Goal: Transaction & Acquisition: Download file/media

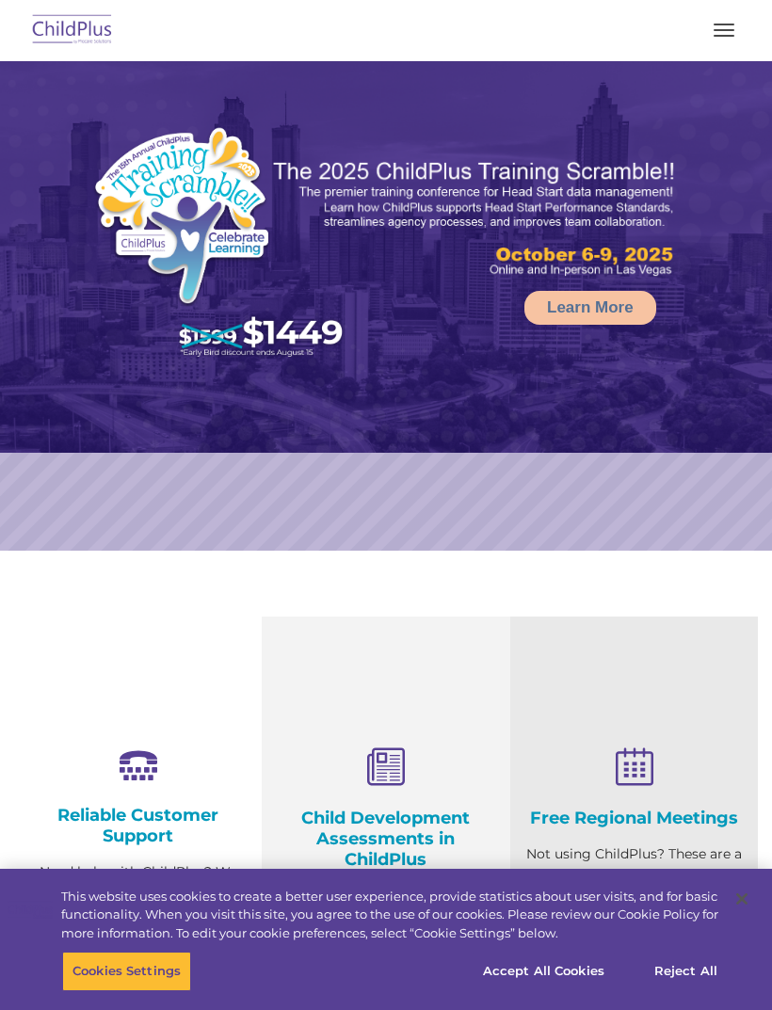
select select "MEDIUM"
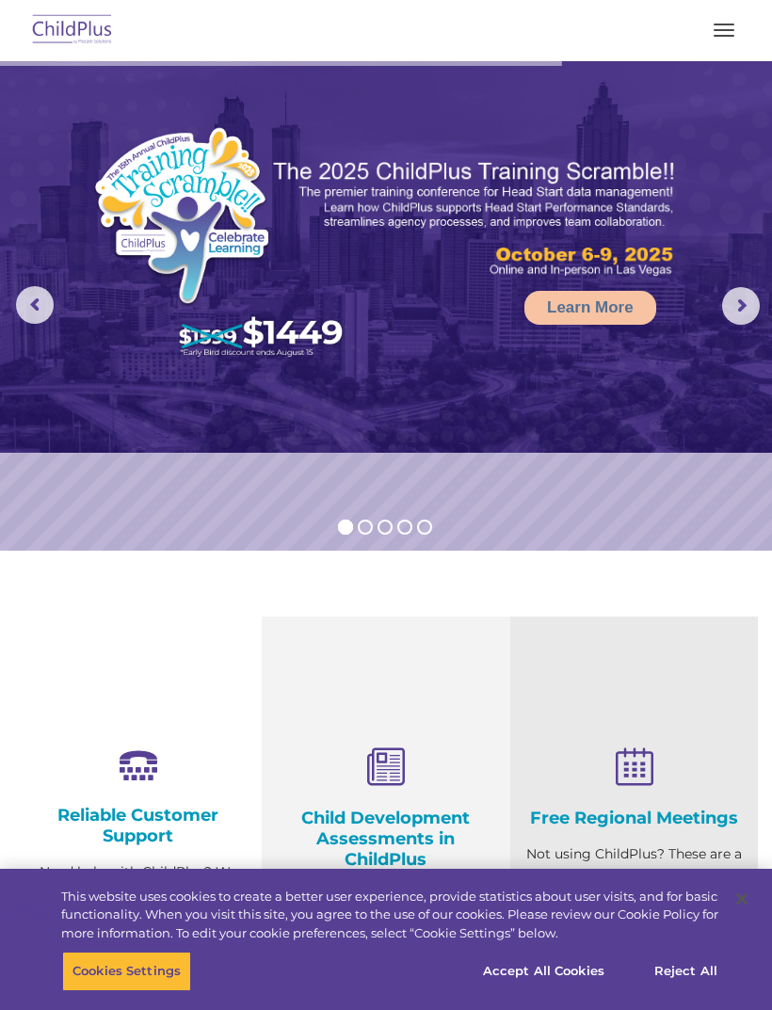
click at [733, 29] on span "button" at bounding box center [724, 30] width 21 height 2
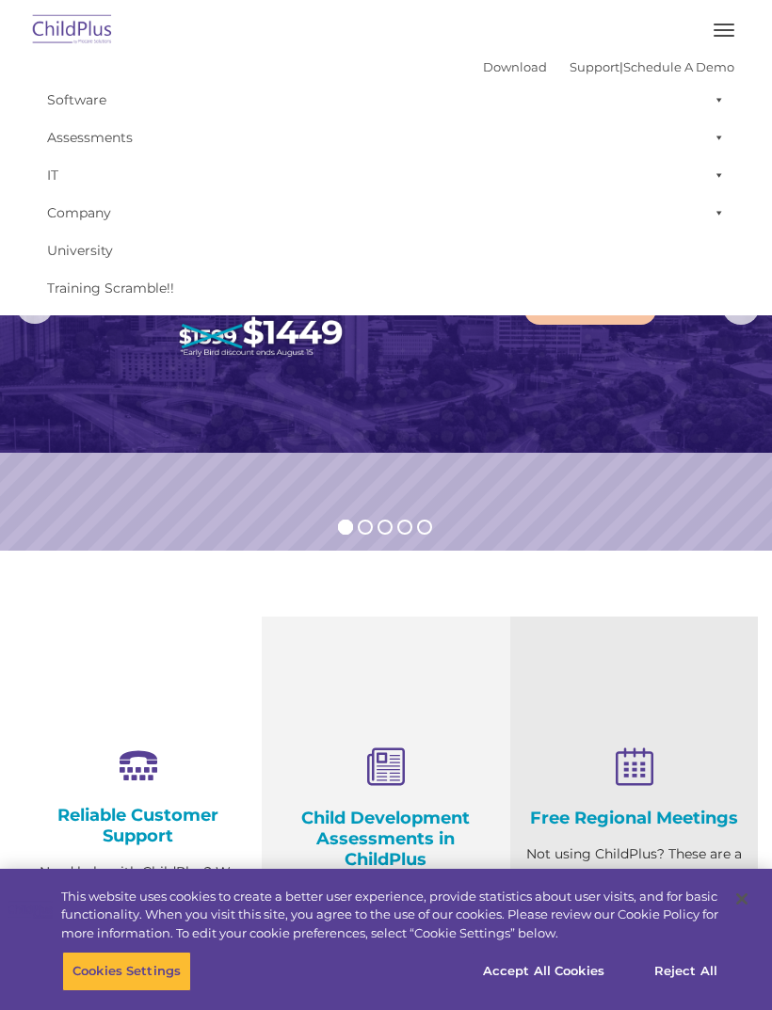
click at [489, 64] on link "Download" at bounding box center [515, 66] width 64 height 15
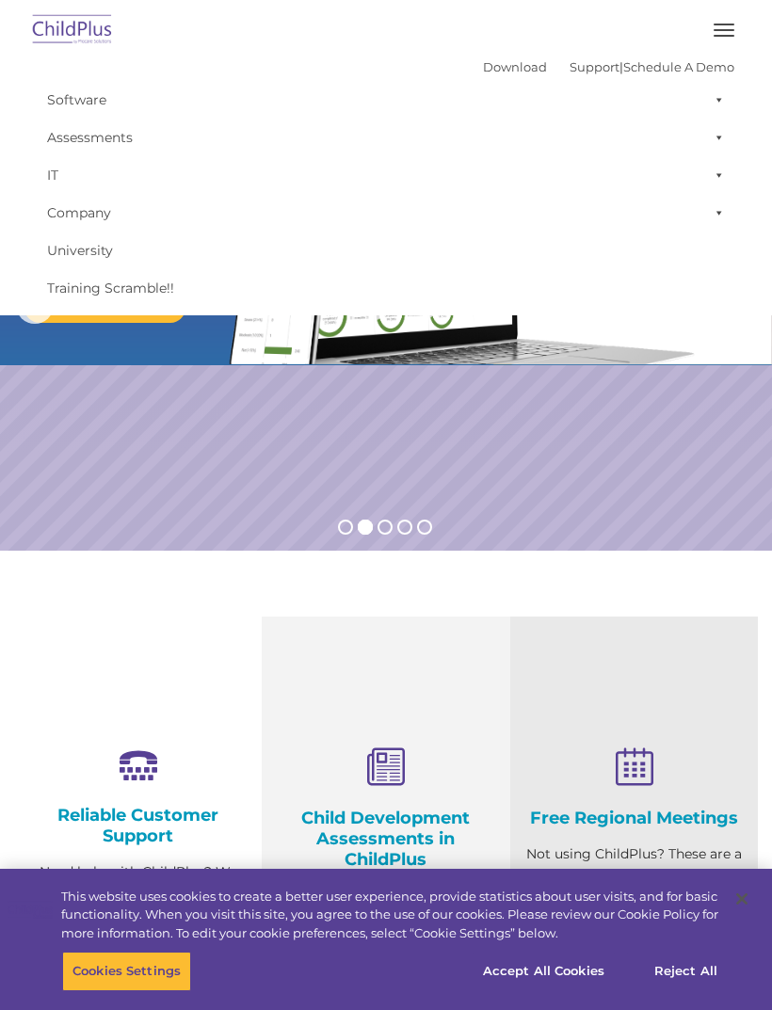
click at [730, 41] on button "button" at bounding box center [724, 30] width 40 height 30
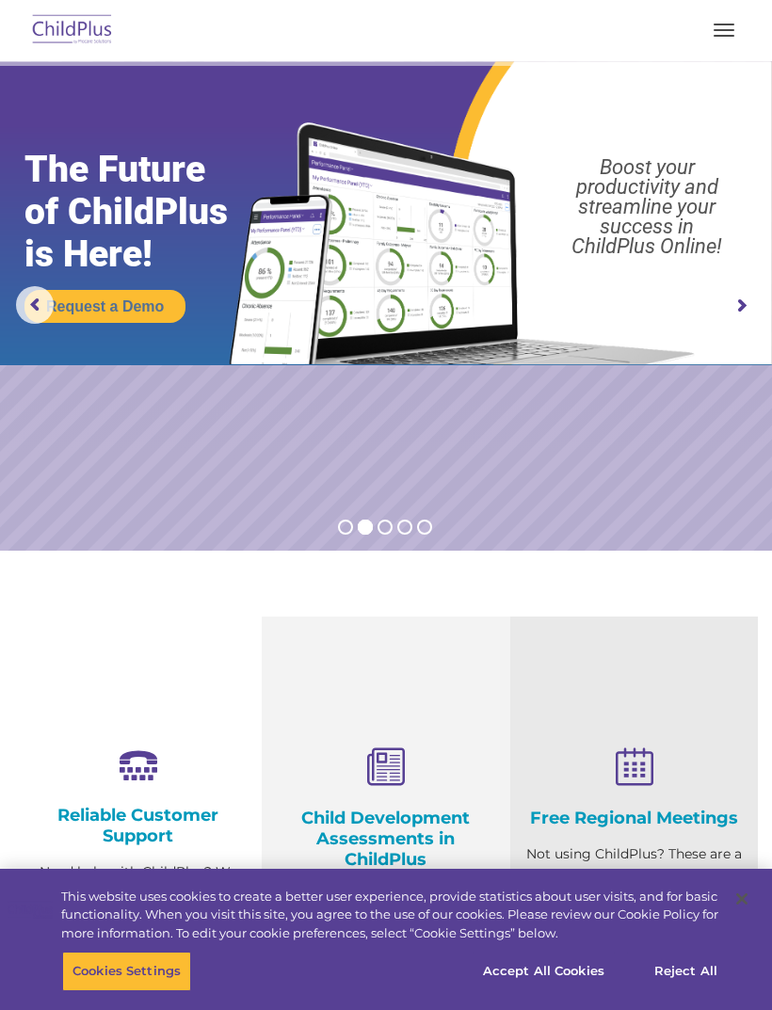
click at [716, 29] on span "button" at bounding box center [724, 30] width 21 height 2
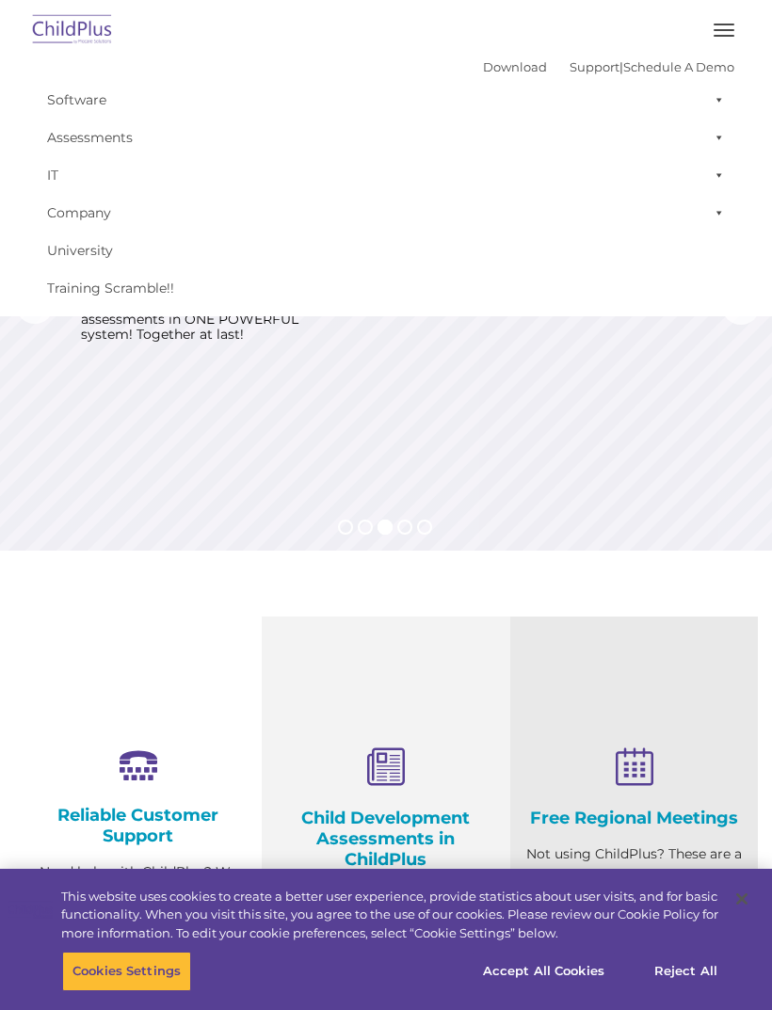
click at [725, 40] on button "button" at bounding box center [724, 30] width 40 height 30
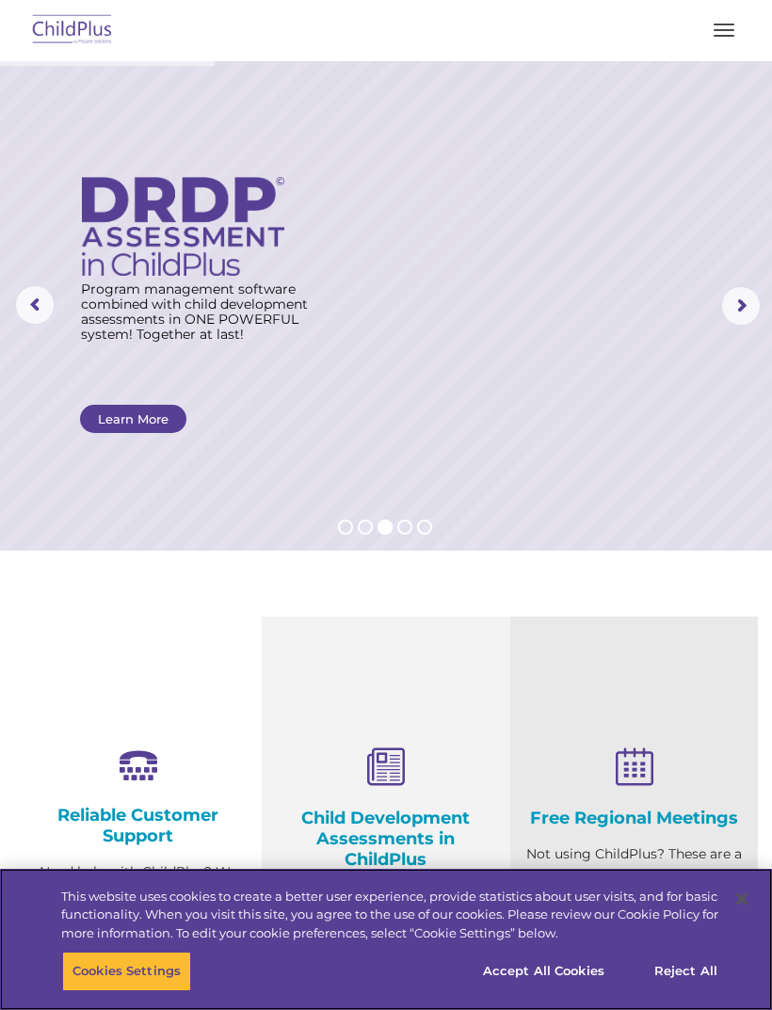
click at [705, 975] on button "Reject All" at bounding box center [686, 972] width 118 height 40
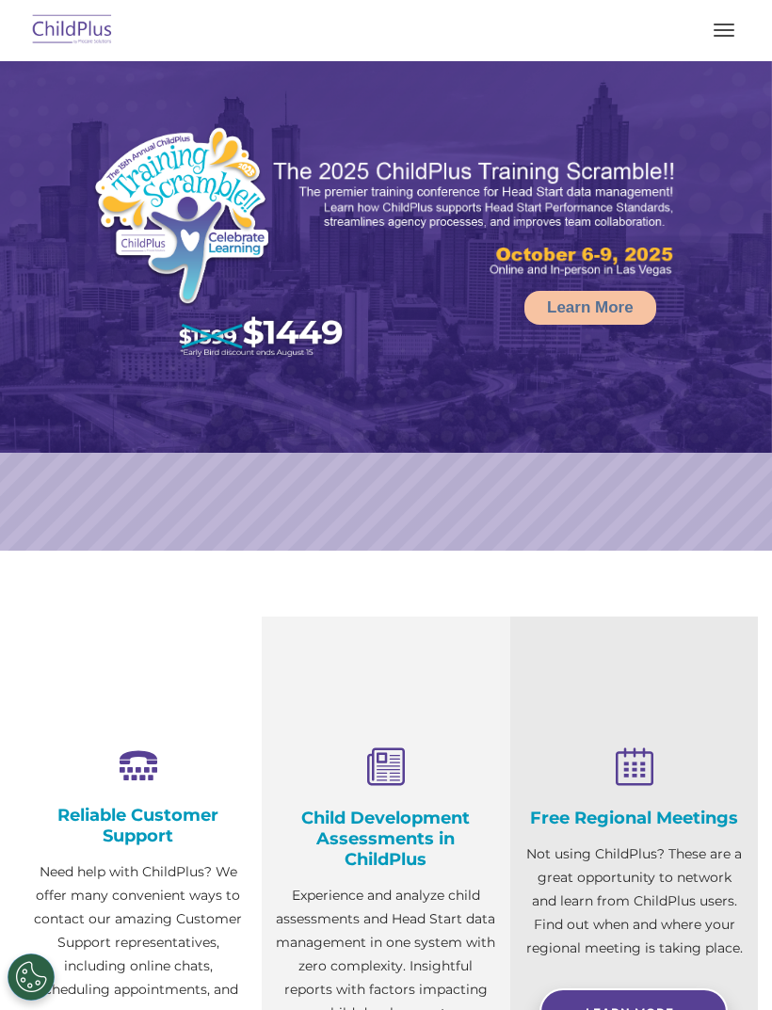
select select "MEDIUM"
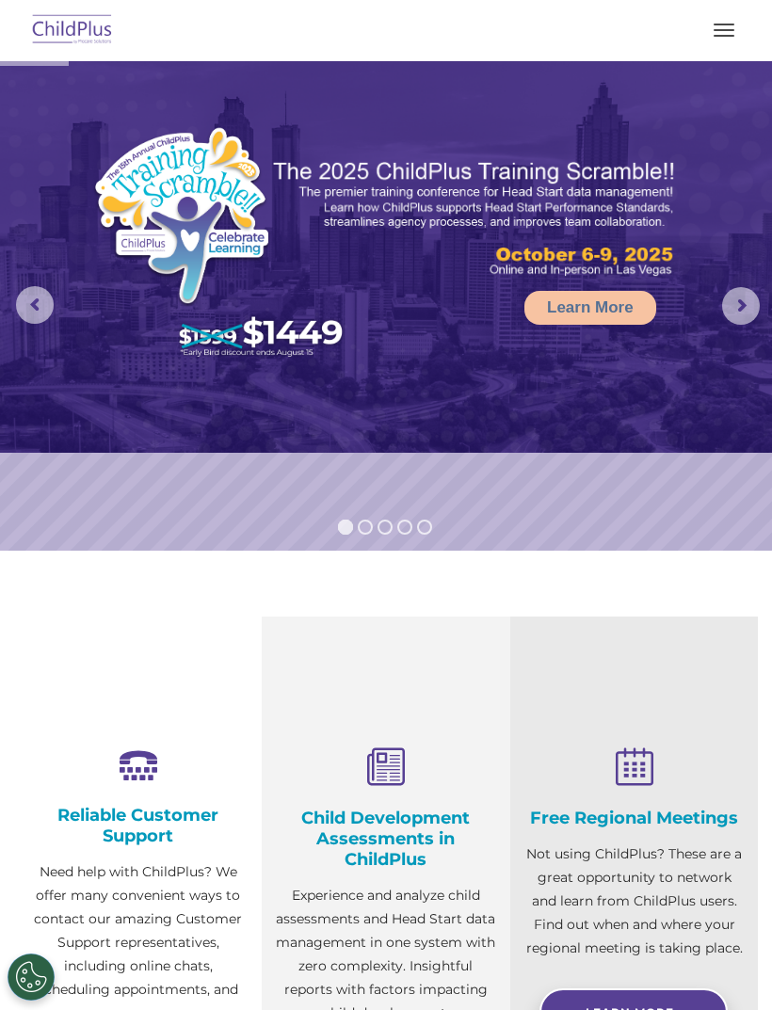
click at [718, 34] on button "button" at bounding box center [724, 30] width 40 height 30
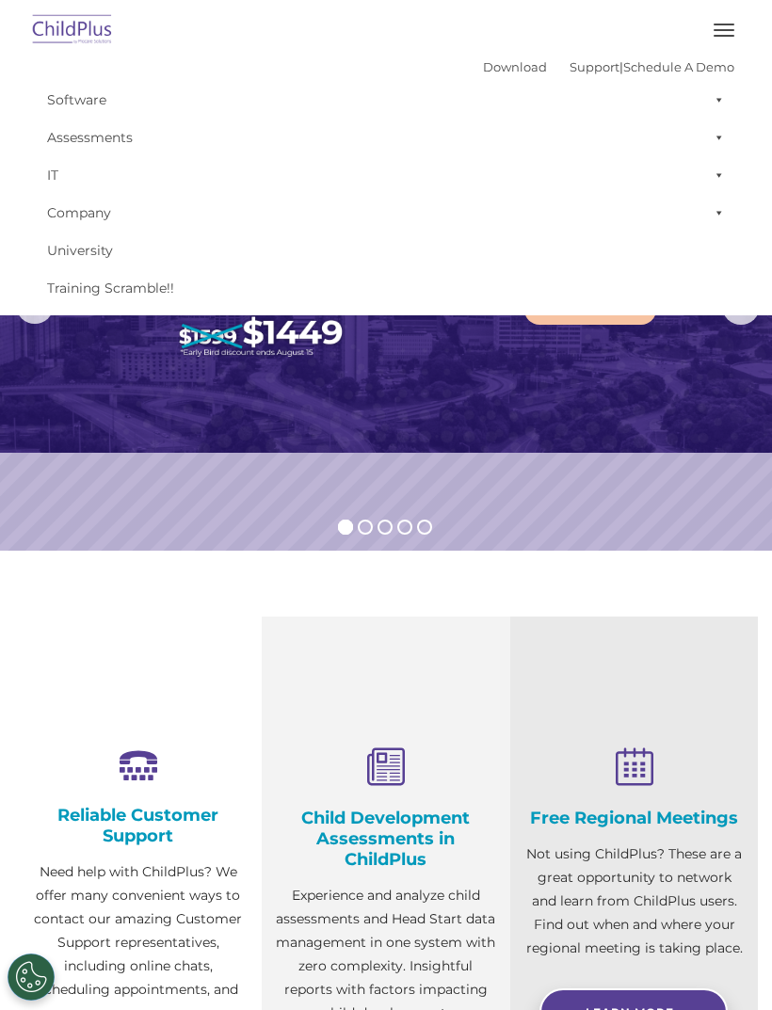
click at [578, 69] on link "Support" at bounding box center [595, 66] width 50 height 15
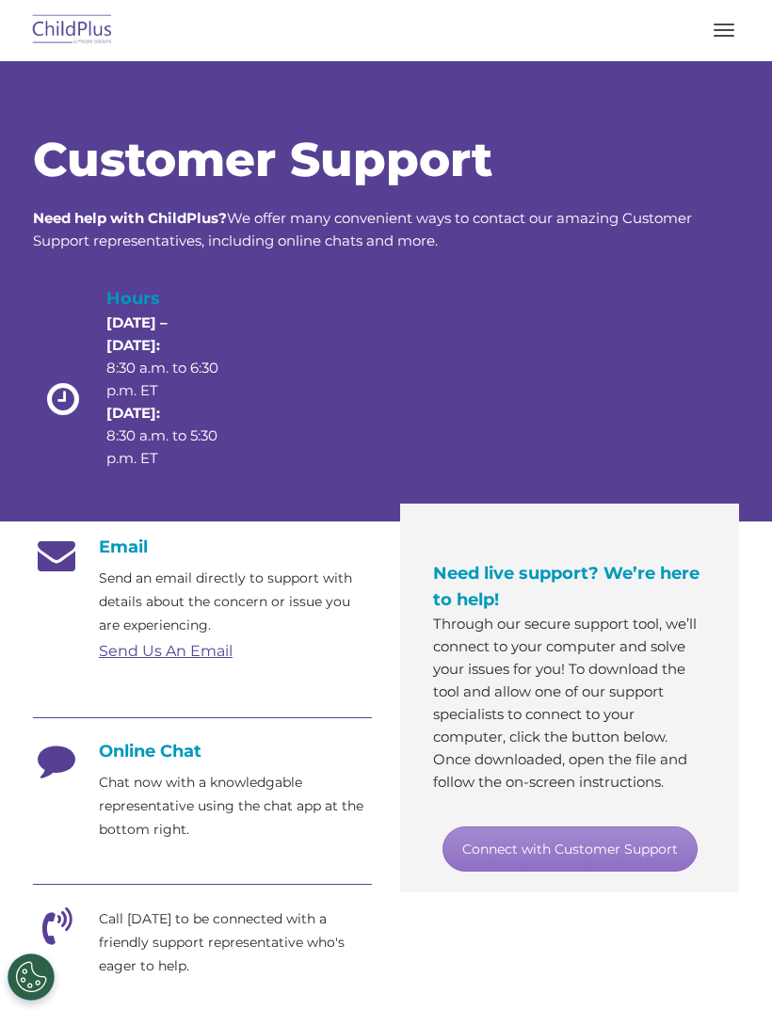
click at [723, 34] on button "button" at bounding box center [724, 30] width 40 height 30
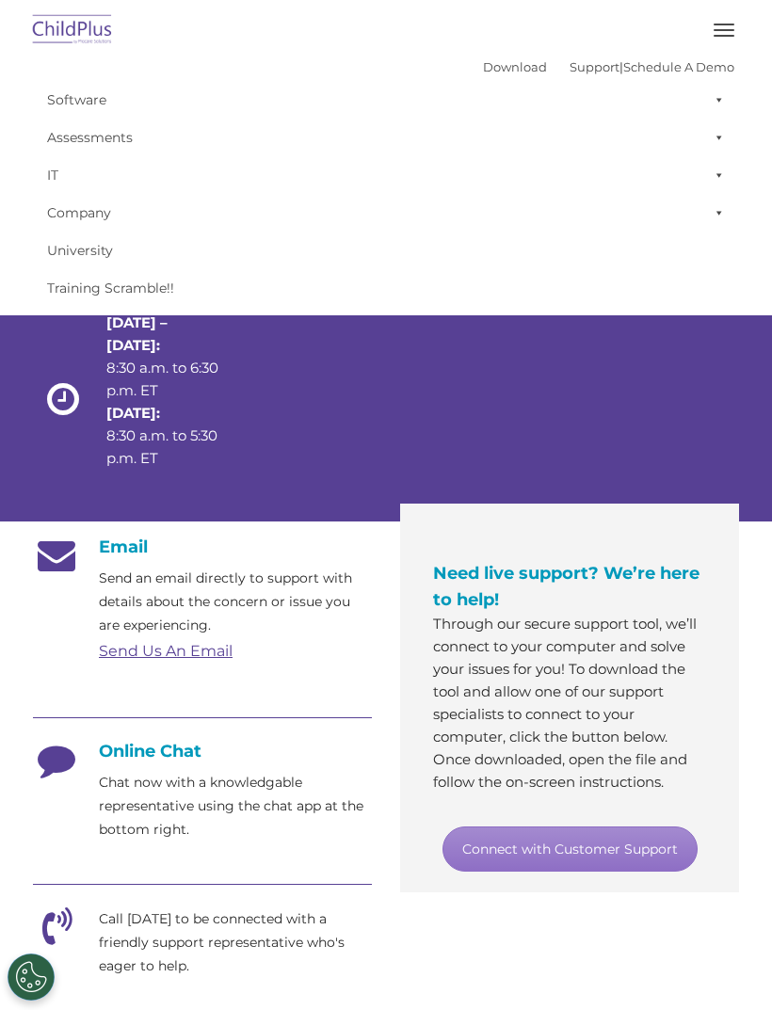
click at [487, 72] on link "Download" at bounding box center [515, 66] width 64 height 15
